Goal: Information Seeking & Learning: Learn about a topic

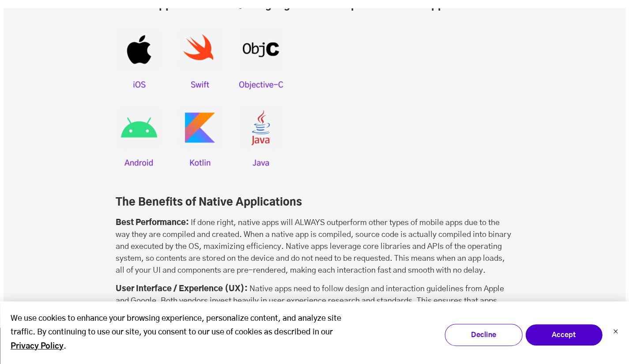
scroll to position [2275, 0]
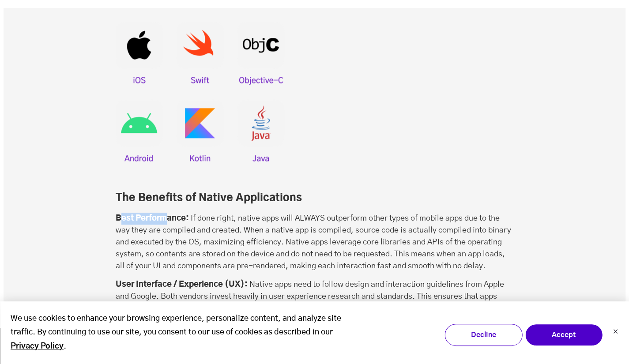
drag, startPoint x: 119, startPoint y: 170, endPoint x: 174, endPoint y: 169, distance: 55.2
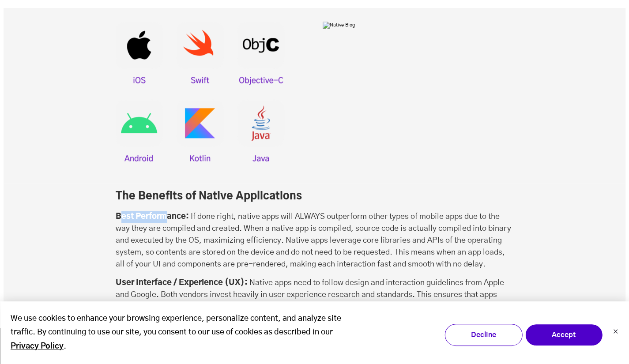
click at [174, 213] on strong "Best Performance:" at bounding box center [152, 217] width 73 height 8
drag, startPoint x: 119, startPoint y: 247, endPoint x: 245, endPoint y: 243, distance: 126.3
click at [245, 277] on p "User Interface / Experience (UX): Native apps need to follow design and interac…" at bounding box center [315, 301] width 398 height 48
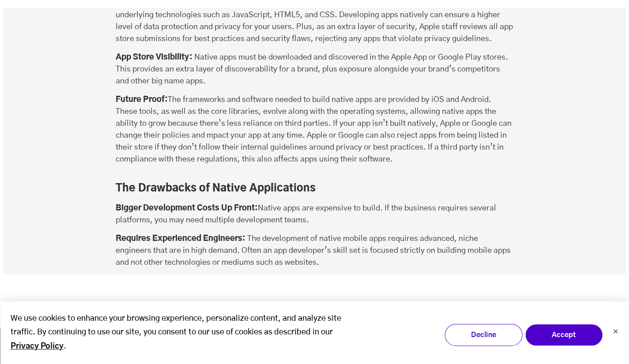
scroll to position [2652, 0]
drag, startPoint x: 131, startPoint y: 151, endPoint x: 247, endPoint y: 151, distance: 116.5
click at [247, 181] on h3 "The Drawbacks of Native Applications" at bounding box center [315, 188] width 398 height 15
drag, startPoint x: 119, startPoint y: 173, endPoint x: 259, endPoint y: 178, distance: 139.6
click at [259, 202] on p "Bigger Development Costs Up Front: Native apps are expensive to build. If the b…" at bounding box center [315, 214] width 398 height 24
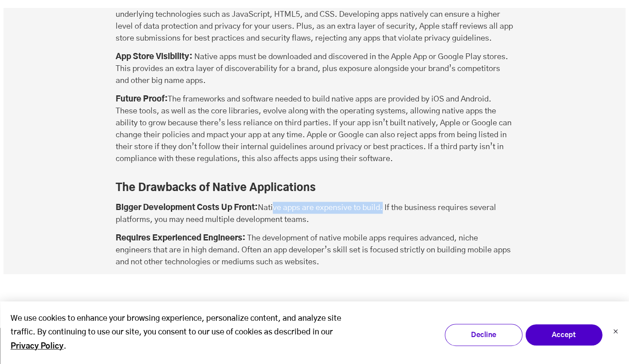
drag, startPoint x: 273, startPoint y: 171, endPoint x: 383, endPoint y: 172, distance: 109.9
click at [383, 202] on p "Bigger Development Costs Up Front: Native apps are expensive to build. If the b…" at bounding box center [315, 214] width 398 height 24
drag, startPoint x: 262, startPoint y: 170, endPoint x: 386, endPoint y: 170, distance: 124.0
click at [386, 202] on p "Bigger Development Costs Up Front: Native apps are expensive to build. If the b…" at bounding box center [315, 214] width 398 height 24
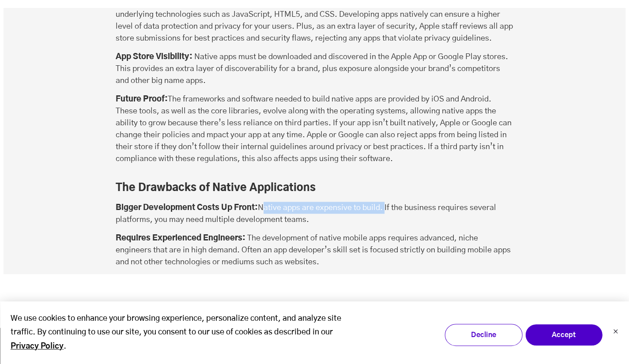
drag, startPoint x: 395, startPoint y: 172, endPoint x: 429, endPoint y: 188, distance: 37.5
click at [429, 202] on p "Bigger Development Costs Up Front: Native apps are expensive to build. If the b…" at bounding box center [315, 214] width 398 height 24
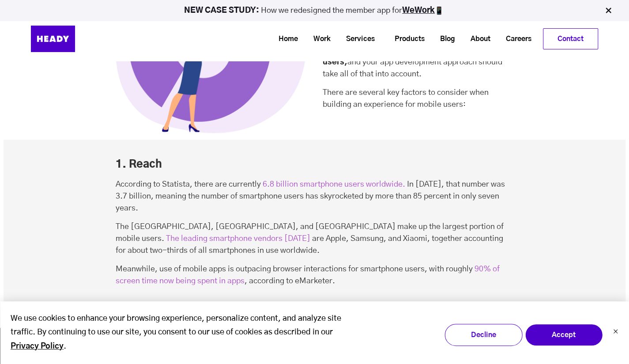
scroll to position [988, 0]
click at [463, 344] on button "Decline" at bounding box center [483, 335] width 78 height 22
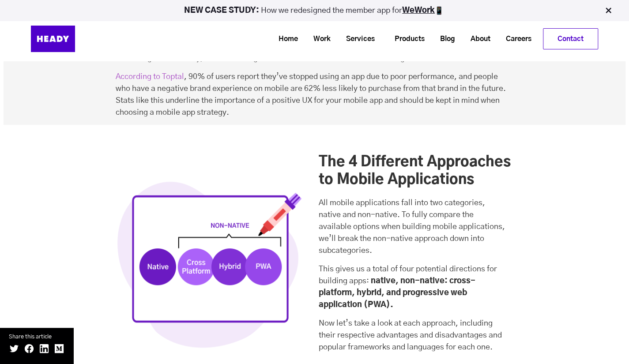
scroll to position [1712, 0]
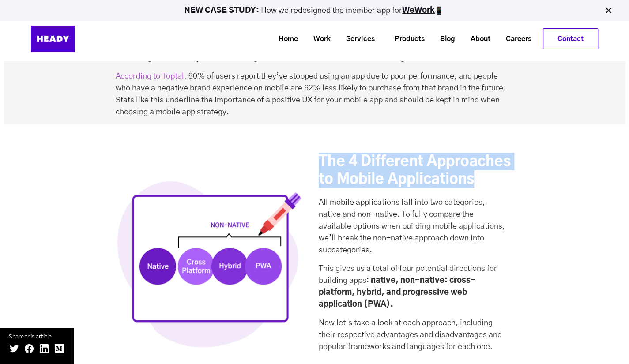
drag, startPoint x: 319, startPoint y: 111, endPoint x: 480, endPoint y: 135, distance: 162.9
click at [480, 153] on h2 "The 4 Different Approaches to Mobile Applications" at bounding box center [416, 170] width 195 height 35
copy h2 "The 4 Different Approaches to Mobile Applications"
drag, startPoint x: 228, startPoint y: 218, endPoint x: 260, endPoint y: 215, distance: 32.7
click at [260, 215] on img at bounding box center [210, 260] width 188 height 188
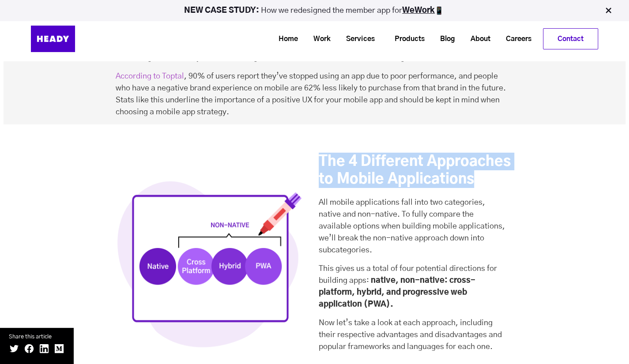
click at [160, 202] on img at bounding box center [210, 260] width 188 height 188
drag, startPoint x: 160, startPoint y: 202, endPoint x: 220, endPoint y: 206, distance: 60.2
click at [220, 206] on img at bounding box center [210, 260] width 188 height 188
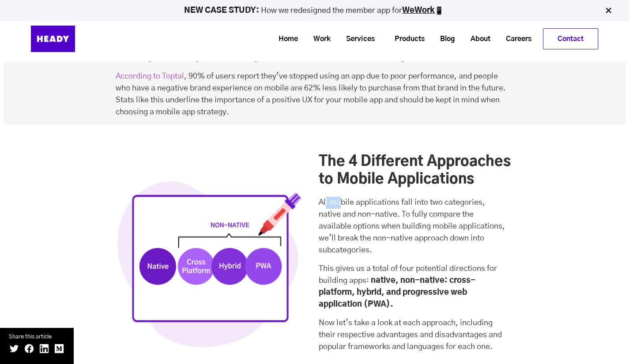
drag, startPoint x: 326, startPoint y: 155, endPoint x: 340, endPoint y: 155, distance: 14.6
click at [340, 197] on p "All mobile applications fall into two categories, native and non-native. To ful…" at bounding box center [416, 227] width 195 height 60
drag, startPoint x: 322, startPoint y: 154, endPoint x: 365, endPoint y: 155, distance: 43.7
click at [365, 197] on p "All mobile applications fall into two categories, native and non-native. To ful…" at bounding box center [416, 227] width 195 height 60
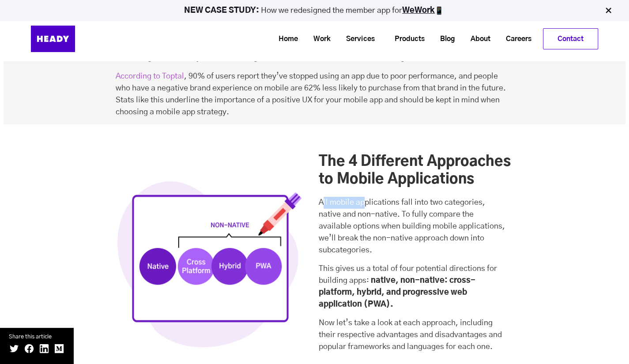
click at [365, 197] on p "All mobile applications fall into two categories, native and non-native. To ful…" at bounding box center [416, 227] width 195 height 60
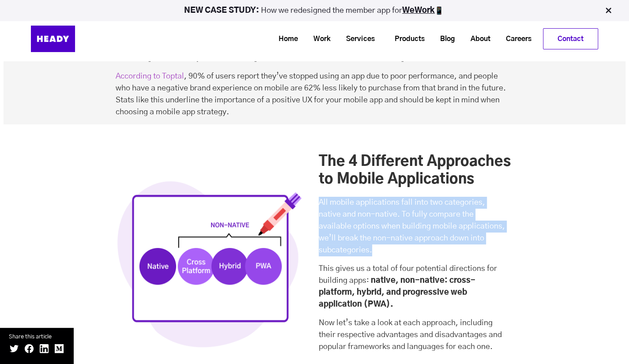
drag, startPoint x: 320, startPoint y: 153, endPoint x: 384, endPoint y: 203, distance: 80.9
click at [384, 203] on p "All mobile applications fall into two categories, native and non-native. To ful…" at bounding box center [416, 227] width 195 height 60
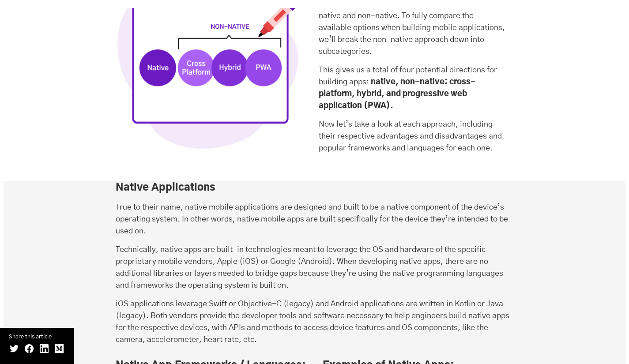
scroll to position [1911, 0]
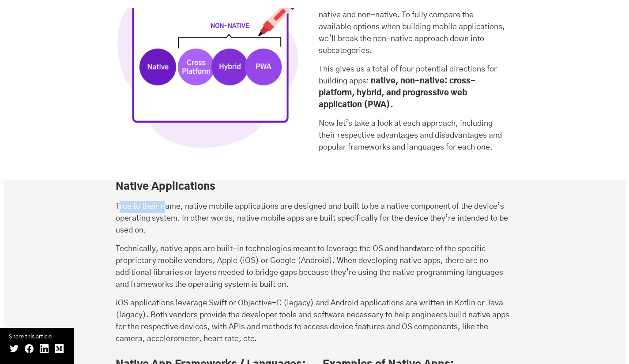
drag, startPoint x: 117, startPoint y: 160, endPoint x: 164, endPoint y: 162, distance: 46.4
click at [164, 201] on p "True to their name, native mobile applications are designed and built to be a n…" at bounding box center [315, 219] width 398 height 36
drag, startPoint x: 196, startPoint y: 160, endPoint x: 293, endPoint y: 158, distance: 96.7
click at [293, 201] on p "True to their name, native mobile applications are designed and built to be a n…" at bounding box center [315, 219] width 398 height 36
drag, startPoint x: 316, startPoint y: 162, endPoint x: 210, endPoint y: 167, distance: 105.6
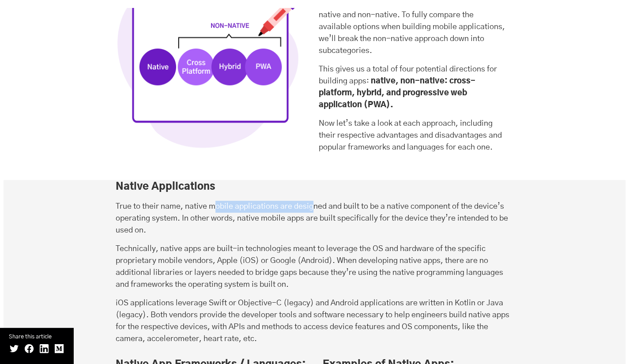
click at [210, 201] on p "True to their name, native mobile applications are designed and built to be a n…" at bounding box center [315, 219] width 398 height 36
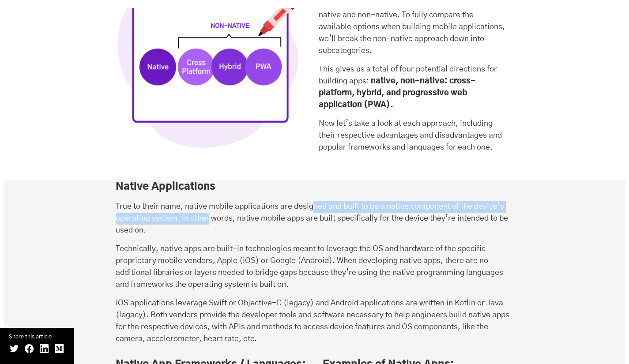
click at [143, 201] on p "True to their name, native mobile applications are designed and built to be a n…" at bounding box center [315, 219] width 398 height 36
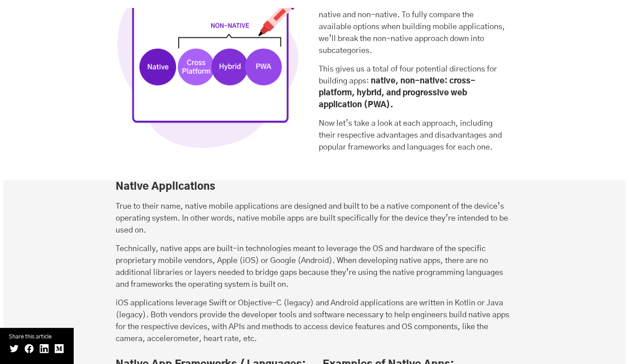
click at [117, 298] on p "iOS applications leverage Swift or Objective-C (legacy) and Android application…" at bounding box center [315, 322] width 398 height 48
drag, startPoint x: 164, startPoint y: 203, endPoint x: 322, endPoint y: 198, distance: 158.5
click at [322, 243] on p "Technically, native apps are built-in technologies meant to leverage the OS and…" at bounding box center [315, 267] width 398 height 48
click at [354, 243] on p "Technically, native apps are built-in technologies meant to leverage the OS and…" at bounding box center [315, 267] width 398 height 48
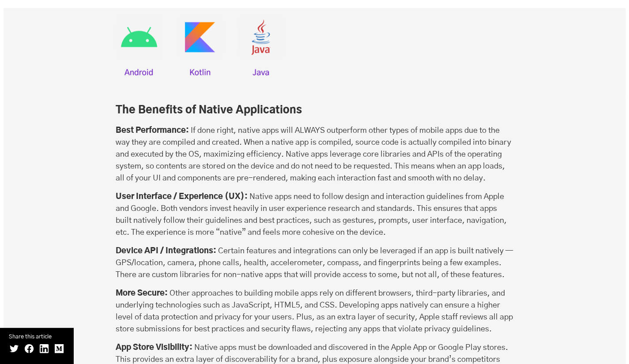
scroll to position [2362, 0]
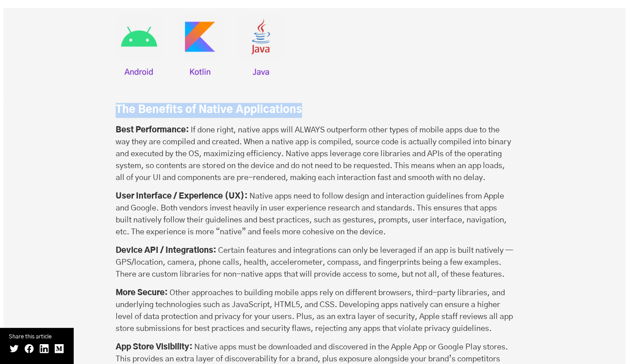
drag, startPoint x: 117, startPoint y: 62, endPoint x: 302, endPoint y: 68, distance: 185.5
click at [302, 103] on h3 "The Benefits of Native Applications" at bounding box center [315, 110] width 398 height 15
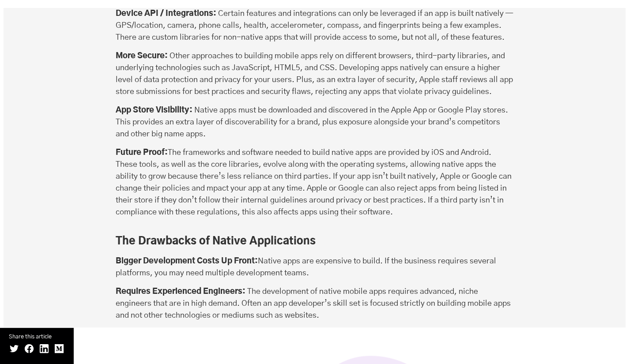
scroll to position [2599, 0]
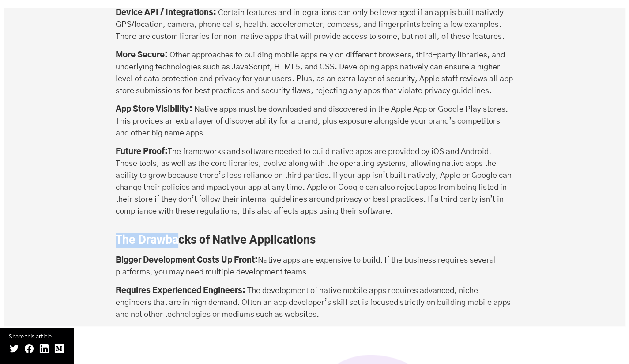
drag, startPoint x: 117, startPoint y: 206, endPoint x: 183, endPoint y: 207, distance: 66.2
click at [183, 233] on h3 "The Drawbacks of Native Applications" at bounding box center [315, 240] width 398 height 15
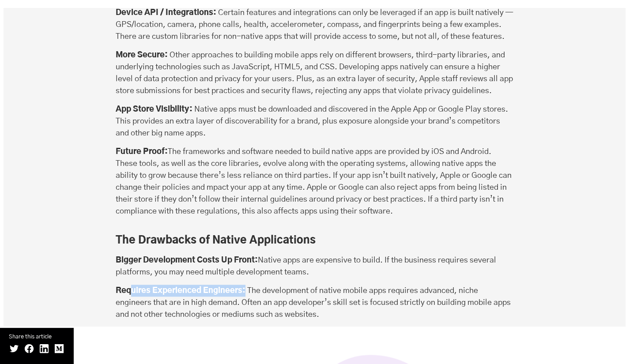
drag, startPoint x: 133, startPoint y: 258, endPoint x: 247, endPoint y: 261, distance: 113.5
click at [247, 285] on p "Requires Experienced Engineers: The development of native mobile apps requires …" at bounding box center [315, 303] width 398 height 36
drag, startPoint x: 123, startPoint y: 256, endPoint x: 251, endPoint y: 256, distance: 128.5
click at [251, 285] on p "Requires Experienced Engineers: The development of native mobile apps requires …" at bounding box center [315, 303] width 398 height 36
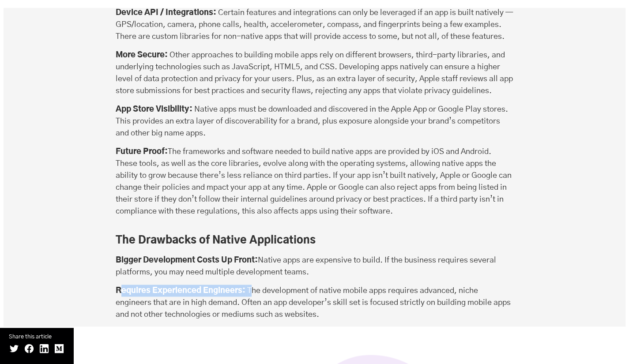
click at [251, 285] on p "Requires Experienced Engineers: The development of native mobile apps requires …" at bounding box center [315, 303] width 398 height 36
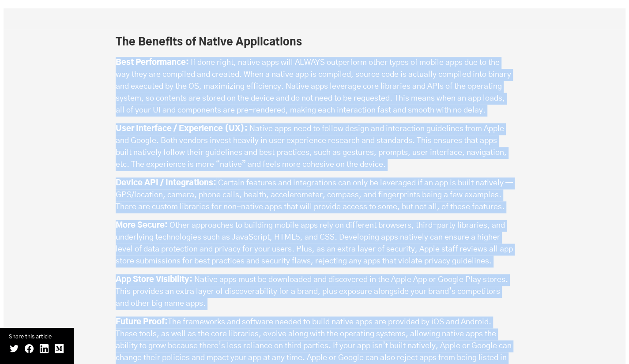
scroll to position [2569, 0]
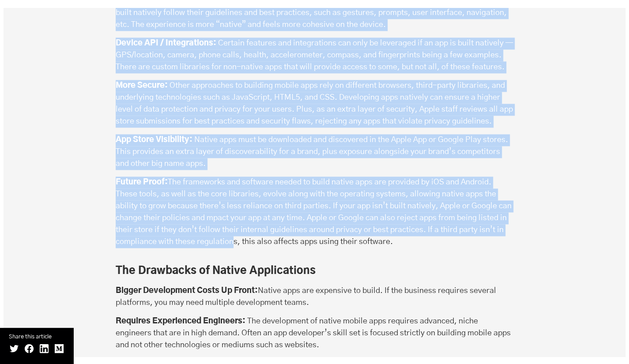
drag, startPoint x: 117, startPoint y: 227, endPoint x: 255, endPoint y: 205, distance: 139.5
click at [255, 205] on div "The Benefits of Native Applications Best Performance: If done right, native app…" at bounding box center [315, 76] width 398 height 362
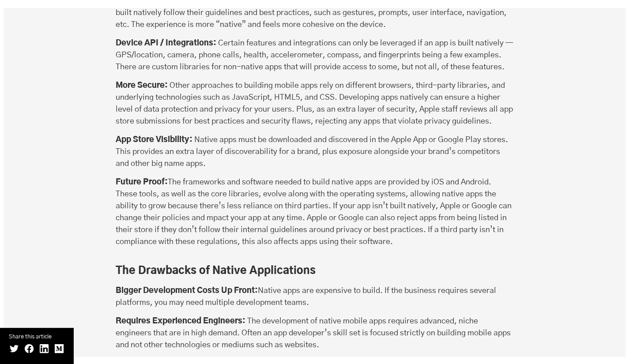
click at [263, 219] on p "Future Proof: The frameworks and software needed to build native apps are provi…" at bounding box center [315, 217] width 398 height 80
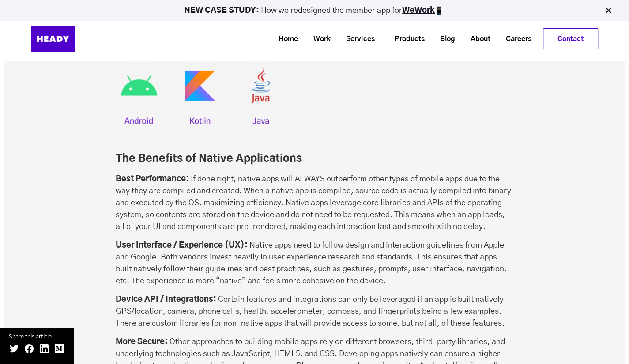
scroll to position [2310, 0]
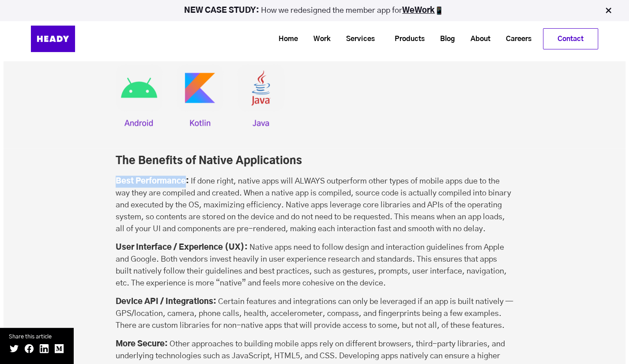
drag, startPoint x: 117, startPoint y: 132, endPoint x: 187, endPoint y: 129, distance: 69.8
click at [187, 176] on p "Best Performance: If done right, native apps will ALWAYS outperform other types…" at bounding box center [315, 206] width 398 height 60
copy strong "Best Performance"
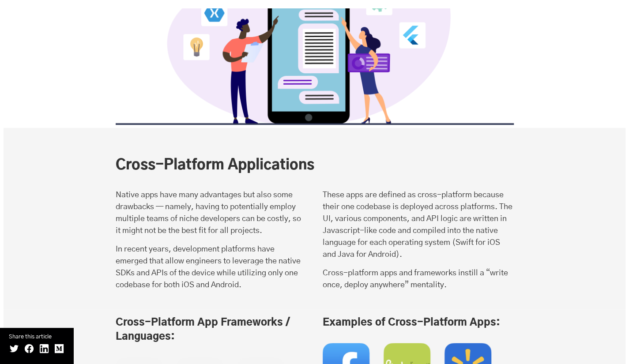
scroll to position [3025, 0]
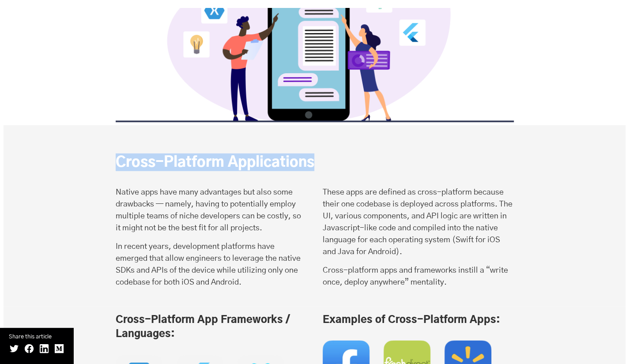
drag, startPoint x: 118, startPoint y: 125, endPoint x: 314, endPoint y: 127, distance: 196.0
click at [314, 154] on h2 "Cross-Platform Applications" at bounding box center [303, 163] width 375 height 18
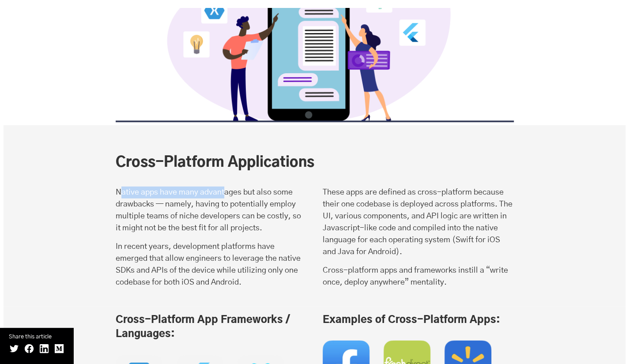
drag, startPoint x: 121, startPoint y: 155, endPoint x: 228, endPoint y: 157, distance: 106.8
click at [228, 187] on p "Native apps have many advantages but also some drawbacks — namely, having to po…" at bounding box center [211, 211] width 191 height 48
drag, startPoint x: 168, startPoint y: 170, endPoint x: 192, endPoint y: 167, distance: 24.4
click at [192, 187] on p "Native apps have many advantages but also some drawbacks — namely, having to po…" at bounding box center [211, 211] width 191 height 48
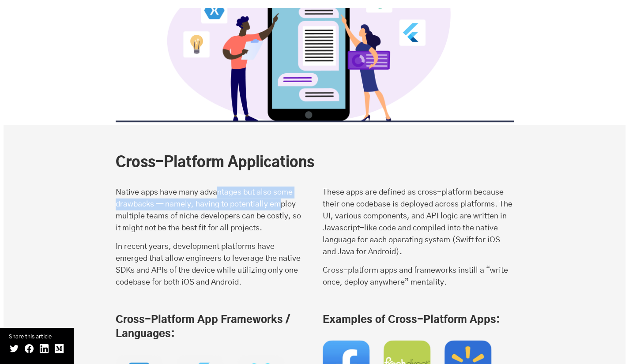
drag, startPoint x: 218, startPoint y: 163, endPoint x: 281, endPoint y: 167, distance: 62.8
click at [281, 187] on p "Native apps have many advantages but also some drawbacks — namely, having to po…" at bounding box center [211, 211] width 191 height 48
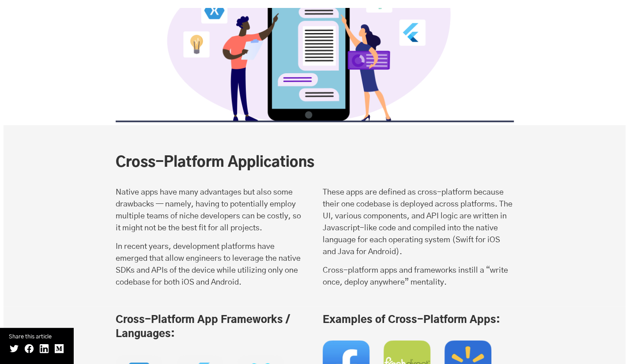
click at [290, 194] on p "Native apps have many advantages but also some drawbacks — namely, having to po…" at bounding box center [211, 211] width 191 height 48
drag, startPoint x: 427, startPoint y: 155, endPoint x: 478, endPoint y: 154, distance: 50.3
click at [478, 187] on p "These apps are defined as cross-platform because their one codebase is deployed…" at bounding box center [418, 223] width 191 height 72
drag, startPoint x: 328, startPoint y: 169, endPoint x: 390, endPoint y: 169, distance: 61.8
click at [390, 187] on p "These apps are defined as cross-platform because their one codebase is deployed…" at bounding box center [418, 223] width 191 height 72
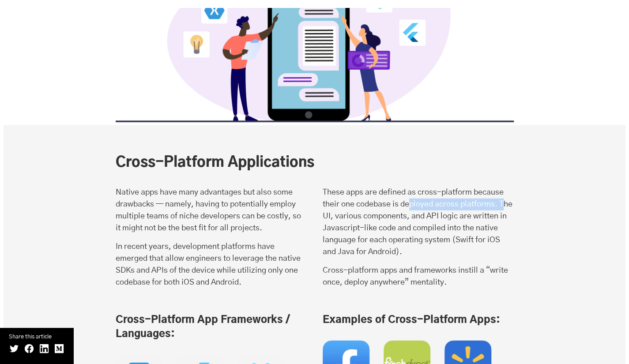
drag, startPoint x: 408, startPoint y: 169, endPoint x: 505, endPoint y: 171, distance: 97.1
click at [505, 187] on p "These apps are defined as cross-platform because their one codebase is deployed…" at bounding box center [418, 223] width 191 height 72
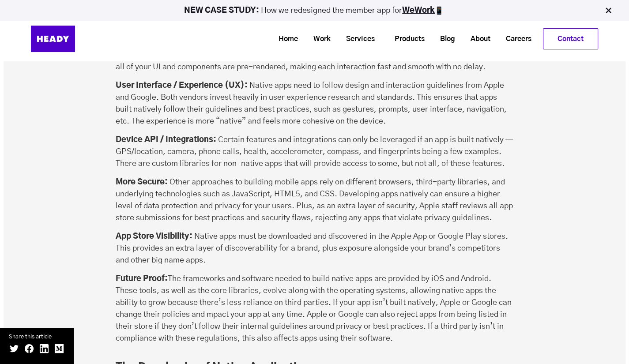
scroll to position [2467, 0]
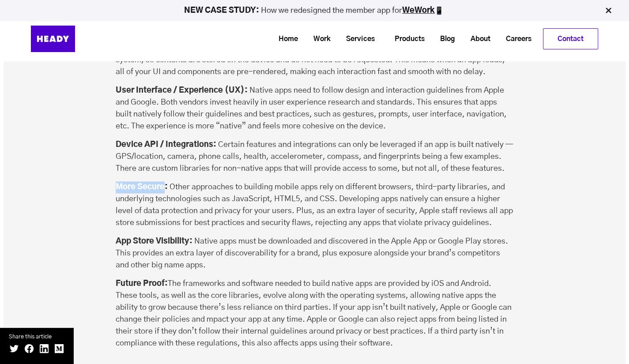
drag, startPoint x: 116, startPoint y: 150, endPoint x: 166, endPoint y: 149, distance: 50.8
click at [166, 183] on strong "More Secure:" at bounding box center [142, 187] width 52 height 8
copy strong "More Secure"
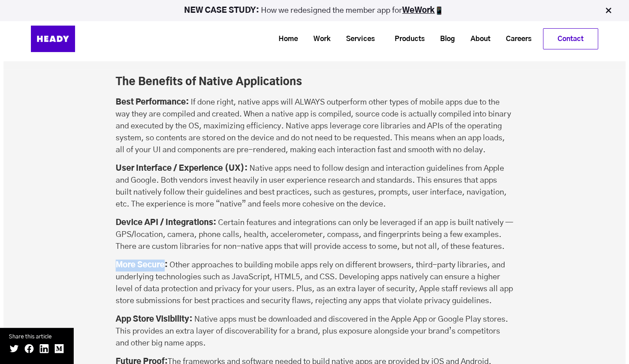
scroll to position [2387, 0]
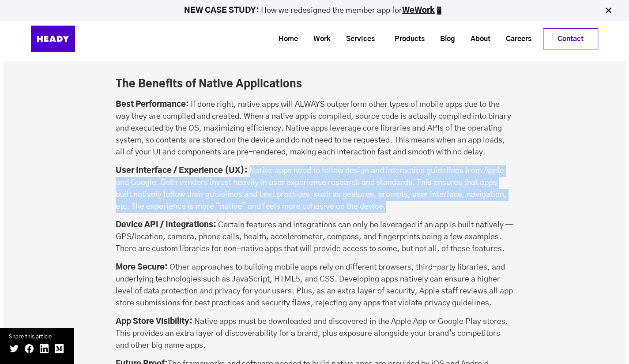
drag, startPoint x: 251, startPoint y: 135, endPoint x: 395, endPoint y: 177, distance: 150.4
click at [395, 177] on p "User Interface / Experience (UX): Native apps need to follow design and interac…" at bounding box center [315, 189] width 398 height 48
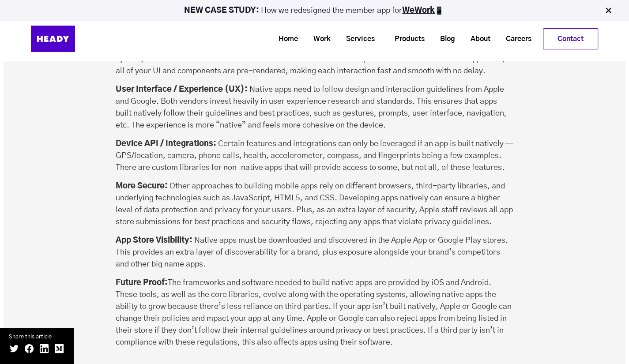
scroll to position [2468, 0]
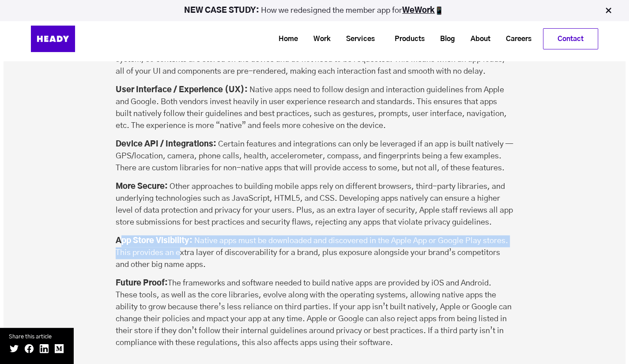
drag, startPoint x: 120, startPoint y: 203, endPoint x: 178, endPoint y: 213, distance: 59.1
click at [178, 235] on p "App Store Visibility: Native apps must be downloaded and discovered in the Appl…" at bounding box center [315, 253] width 398 height 36
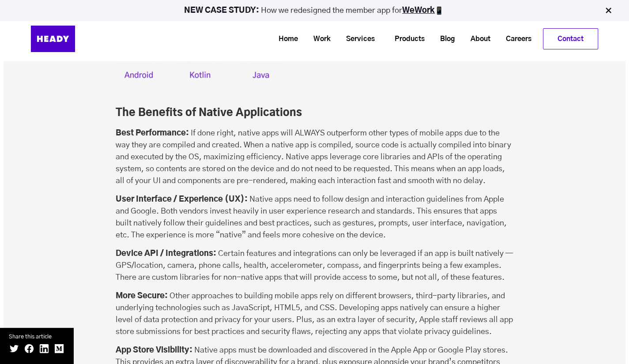
scroll to position [2340, 0]
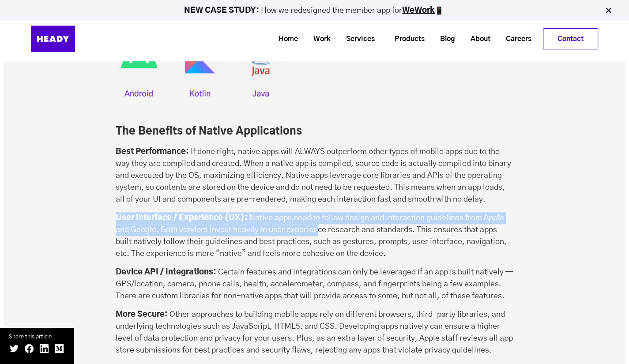
drag, startPoint x: 116, startPoint y: 181, endPoint x: 316, endPoint y: 194, distance: 200.8
click at [316, 212] on p "User Interface / Experience (UX): Native apps need to follow design and interac…" at bounding box center [315, 236] width 398 height 48
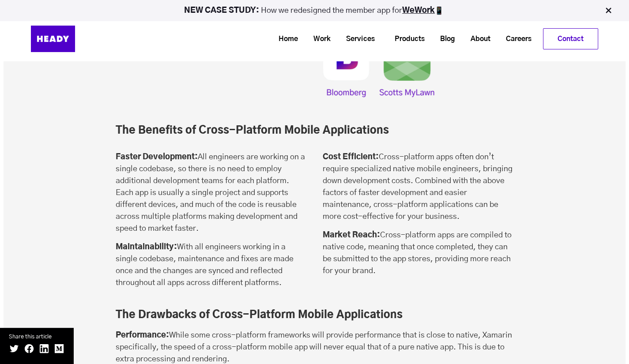
scroll to position [3410, 0]
drag, startPoint x: 118, startPoint y: 211, endPoint x: 176, endPoint y: 214, distance: 58.4
click at [176, 244] on strong "Maintainability:" at bounding box center [146, 248] width 61 height 8
copy strong "Maintainability:"
drag, startPoint x: 324, startPoint y: 121, endPoint x: 374, endPoint y: 118, distance: 50.8
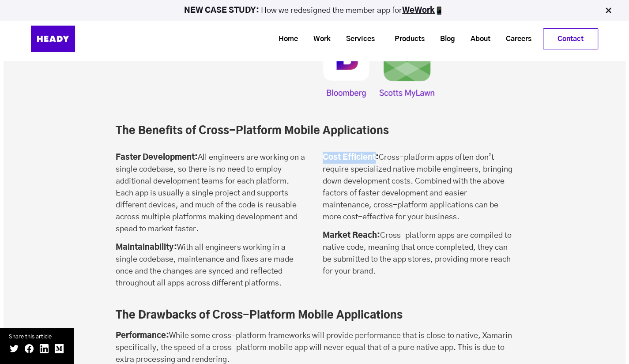
click at [374, 154] on strong "Cost Efficient:" at bounding box center [351, 158] width 56 height 8
copy strong "Cost Efficient"
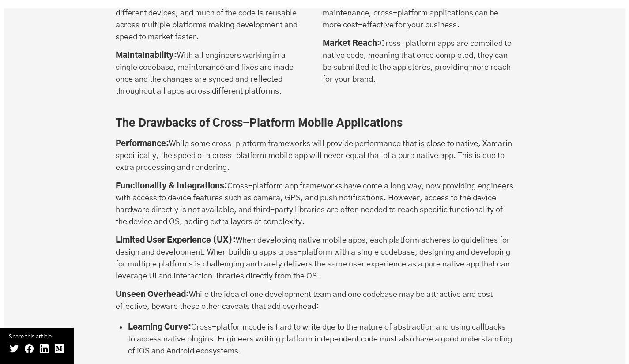
scroll to position [3602, 0]
drag, startPoint x: 116, startPoint y: 203, endPoint x: 233, endPoint y: 203, distance: 117.0
click at [233, 236] on strong "Limited User Experience (UX):" at bounding box center [176, 240] width 120 height 8
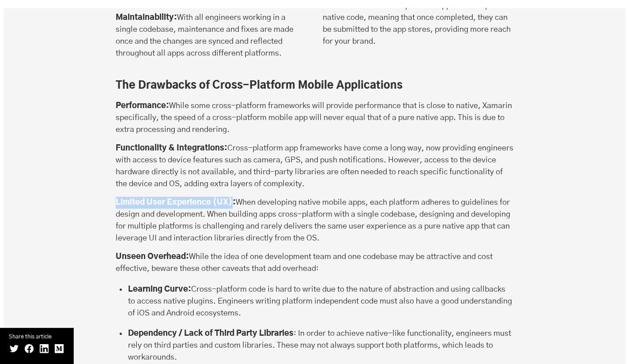
scroll to position [3643, 0]
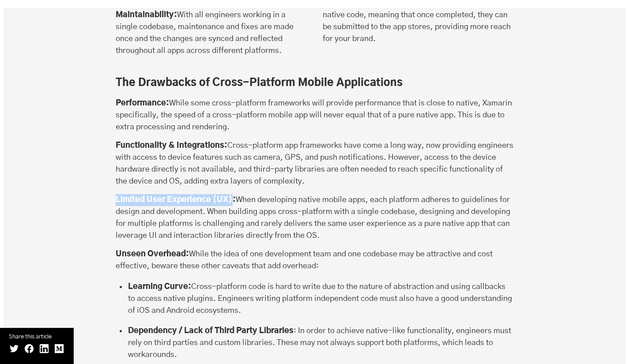
copy strong "Limited User Experience (UX)"
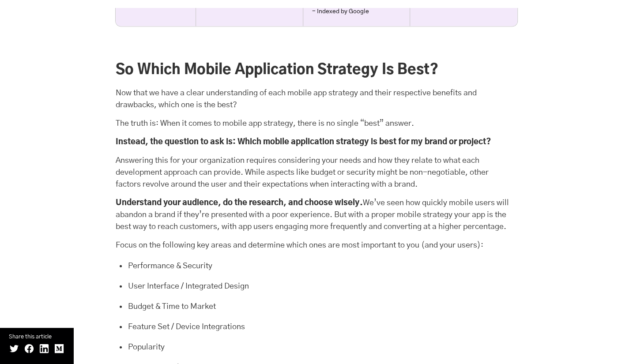
scroll to position [6697, 0]
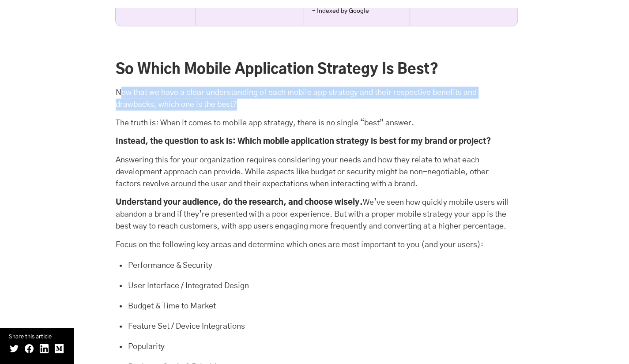
drag, startPoint x: 119, startPoint y: 80, endPoint x: 241, endPoint y: 94, distance: 122.6
click at [241, 94] on p "Now that we have a clear understanding of each mobile app strategy and their re…" at bounding box center [315, 99] width 398 height 24
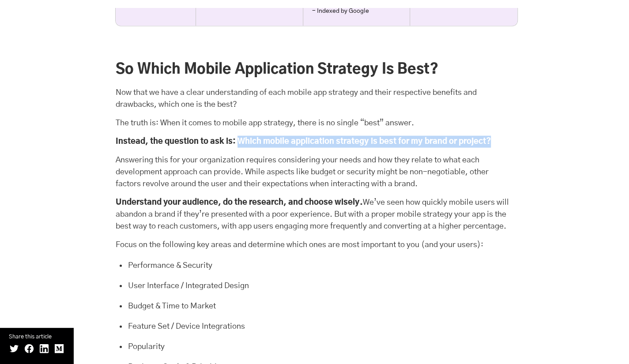
drag, startPoint x: 241, startPoint y: 128, endPoint x: 504, endPoint y: 131, distance: 263.1
click at [504, 136] on p "Instead, the question to ask is: Which mobile application strategy is best for …" at bounding box center [315, 142] width 398 height 12
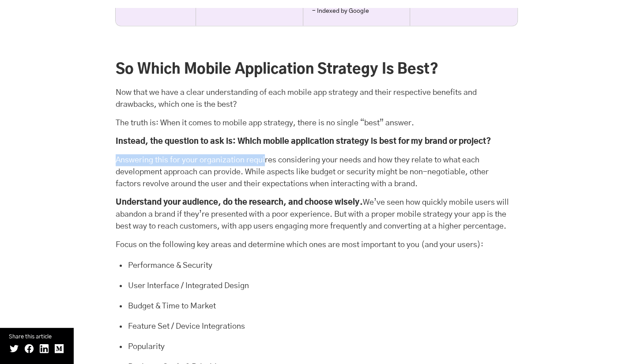
drag, startPoint x: 116, startPoint y: 151, endPoint x: 267, endPoint y: 146, distance: 151.9
click at [267, 154] on p "Answering this for your organization requires considering your needs and how th…" at bounding box center [315, 172] width 398 height 36
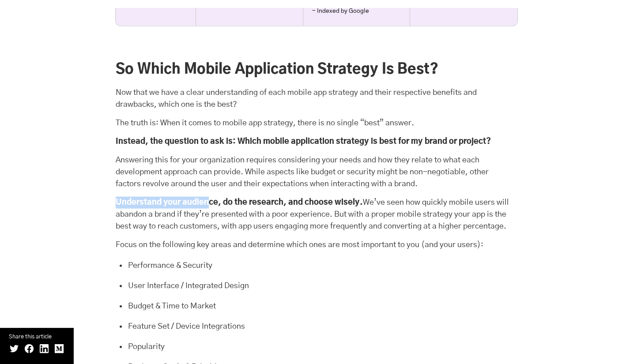
drag, startPoint x: 116, startPoint y: 189, endPoint x: 208, endPoint y: 188, distance: 92.3
click at [208, 199] on strong "Understand your audience, do the research, and choose wisely." at bounding box center [239, 203] width 247 height 8
click at [252, 199] on strong "Understand your audience, do the research, and choose wisely." at bounding box center [239, 203] width 247 height 8
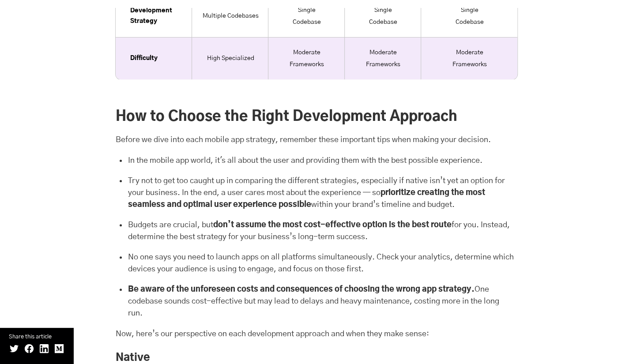
scroll to position [7586, 0]
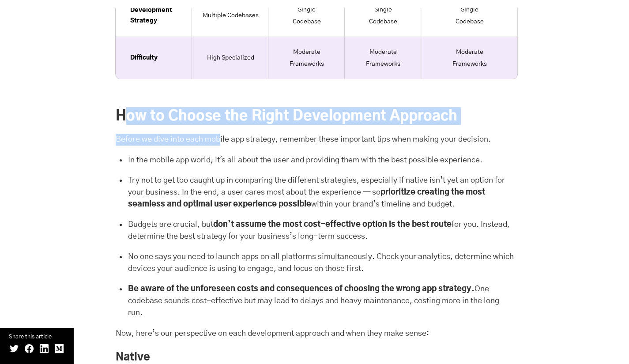
drag, startPoint x: 125, startPoint y: 98, endPoint x: 216, endPoint y: 121, distance: 93.6
click at [216, 121] on div "How to Choose the Right Development Approach Before we dive into each mobile ap…" at bounding box center [315, 213] width 398 height 212
click at [216, 134] on p "Before we dive into each mobile app strategy, remember these important tips whe…" at bounding box center [315, 140] width 398 height 12
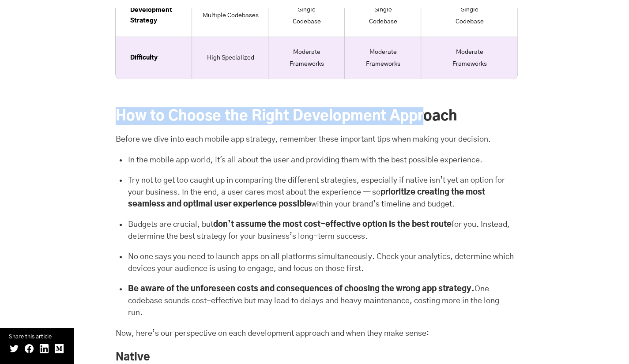
drag, startPoint x: 119, startPoint y: 103, endPoint x: 430, endPoint y: 107, distance: 310.8
click at [430, 107] on h2 "How to Choose the Right Development Approach" at bounding box center [303, 116] width 375 height 18
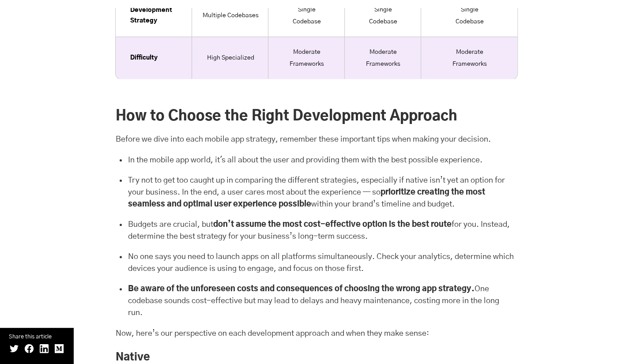
click at [450, 107] on h2 "How to Choose the Right Development Approach" at bounding box center [303, 116] width 375 height 18
drag, startPoint x: 119, startPoint y: 123, endPoint x: 245, endPoint y: 124, distance: 125.8
click at [245, 134] on p "Before we dive into each mobile app strategy, remember these important tips whe…" at bounding box center [315, 140] width 398 height 12
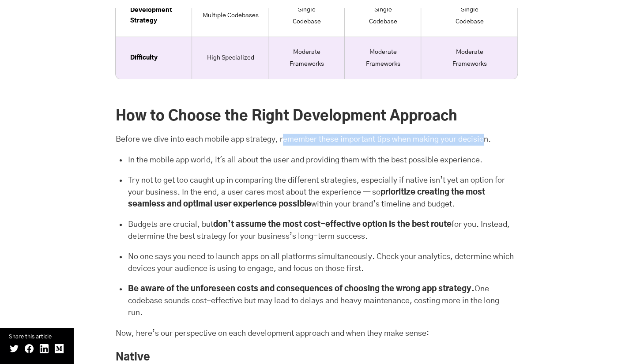
drag, startPoint x: 285, startPoint y: 123, endPoint x: 493, endPoint y: 130, distance: 208.5
click at [493, 134] on p "Before we dive into each mobile app strategy, remember these important tips whe…" at bounding box center [315, 140] width 398 height 12
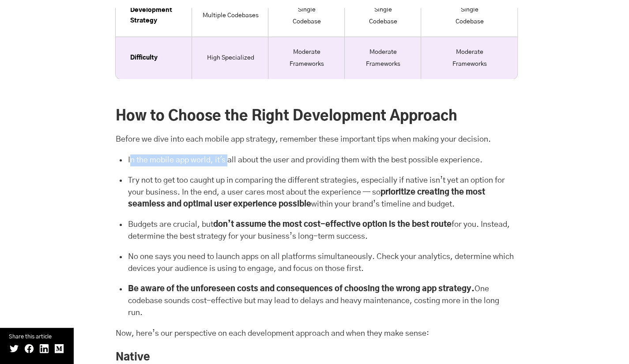
drag, startPoint x: 130, startPoint y: 146, endPoint x: 231, endPoint y: 139, distance: 101.3
click at [231, 139] on div "How to Choose the Right Development Approach Before we dive into each mobile ap…" at bounding box center [315, 213] width 398 height 212
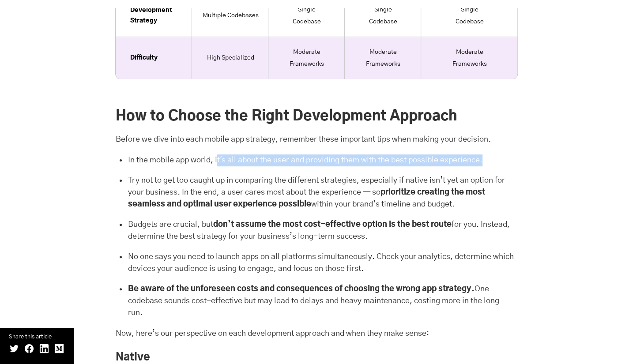
drag, startPoint x: 219, startPoint y: 147, endPoint x: 493, endPoint y: 143, distance: 274.6
click at [493, 154] on li "In the mobile app world, it's all about the user and providing them with the be…" at bounding box center [320, 161] width 387 height 14
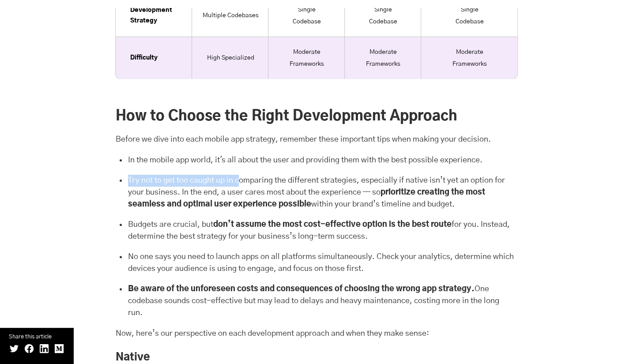
drag, startPoint x: 128, startPoint y: 165, endPoint x: 240, endPoint y: 164, distance: 112.1
click at [240, 175] on li "Try not to get too caught up in comparing the different strategies, especially …" at bounding box center [320, 194] width 387 height 38
click at [255, 175] on li "Try not to get too caught up in comparing the different strategies, especially …" at bounding box center [320, 194] width 387 height 38
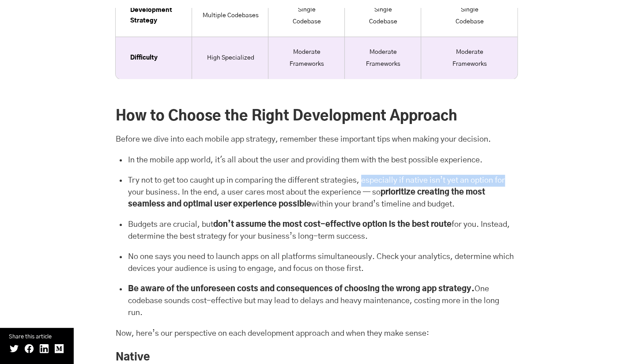
drag, startPoint x: 365, startPoint y: 165, endPoint x: 533, endPoint y: 160, distance: 167.4
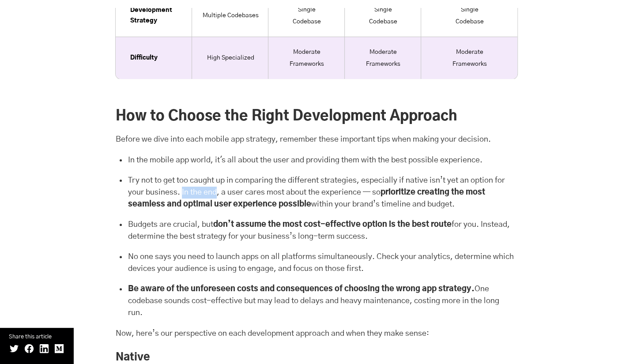
drag, startPoint x: 182, startPoint y: 178, endPoint x: 220, endPoint y: 176, distance: 37.6
click at [220, 176] on li "Try not to get too caught up in comparing the different strategies, especially …" at bounding box center [320, 194] width 387 height 38
drag, startPoint x: 239, startPoint y: 175, endPoint x: 312, endPoint y: 173, distance: 72.4
click at [312, 175] on li "Try not to get too caught up in comparing the different strategies, especially …" at bounding box center [320, 194] width 387 height 38
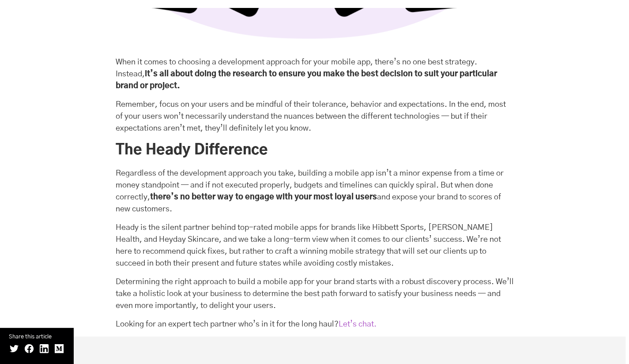
scroll to position [8573, 0]
drag, startPoint x: 117, startPoint y: 170, endPoint x: 175, endPoint y: 201, distance: 65.8
click at [175, 201] on p "Regardless of the development approach you take, building a mobile app isn’t a …" at bounding box center [315, 191] width 398 height 48
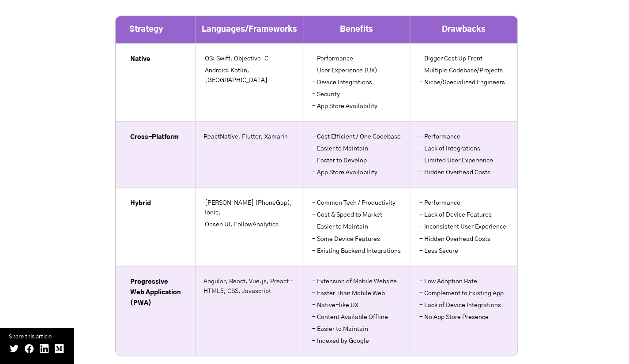
scroll to position [6368, 0]
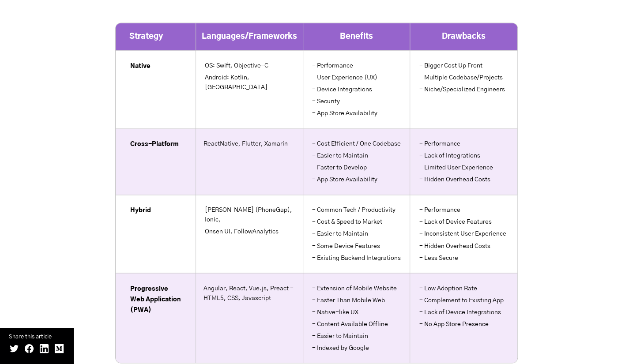
scroll to position [6366, 0]
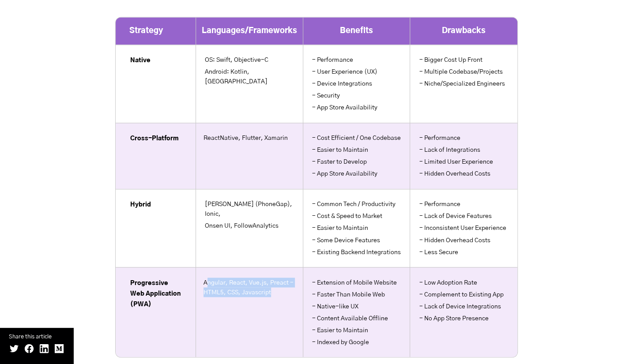
drag, startPoint x: 206, startPoint y: 270, endPoint x: 274, endPoint y: 283, distance: 69.2
click at [274, 283] on td "Angular, React, Vue.js, Preact - HTML5, CSS, Javascript" at bounding box center [249, 312] width 107 height 90
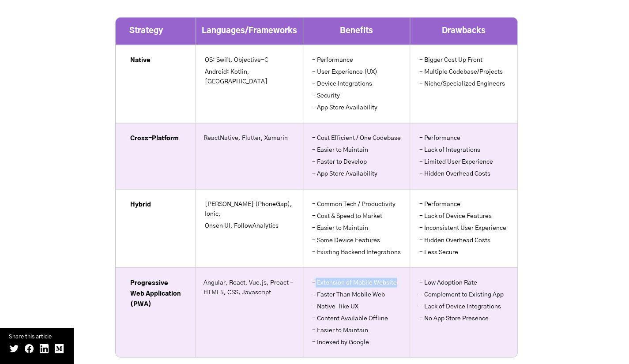
drag, startPoint x: 315, startPoint y: 271, endPoint x: 396, endPoint y: 270, distance: 80.8
click at [396, 278] on li "- Extension of Mobile Website" at bounding box center [357, 284] width 92 height 12
click at [386, 301] on li "- Native-like UX" at bounding box center [357, 307] width 92 height 12
drag, startPoint x: 426, startPoint y: 270, endPoint x: 476, endPoint y: 271, distance: 50.3
click at [476, 278] on li "- Low Adoption Rate" at bounding box center [464, 284] width 92 height 12
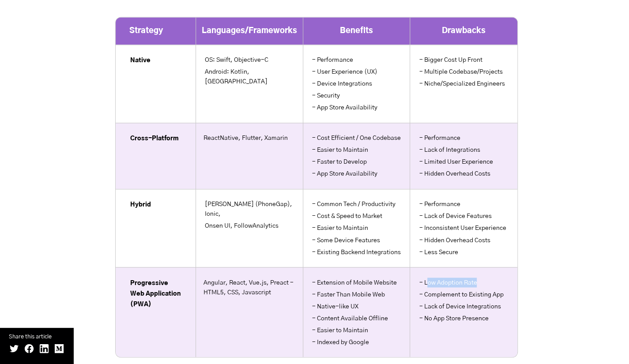
click at [510, 275] on td "- Low Adoption Rate - Complement to Existing App - Lack of Device Integrations …" at bounding box center [463, 312] width 107 height 90
